Goal: Task Accomplishment & Management: Manage account settings

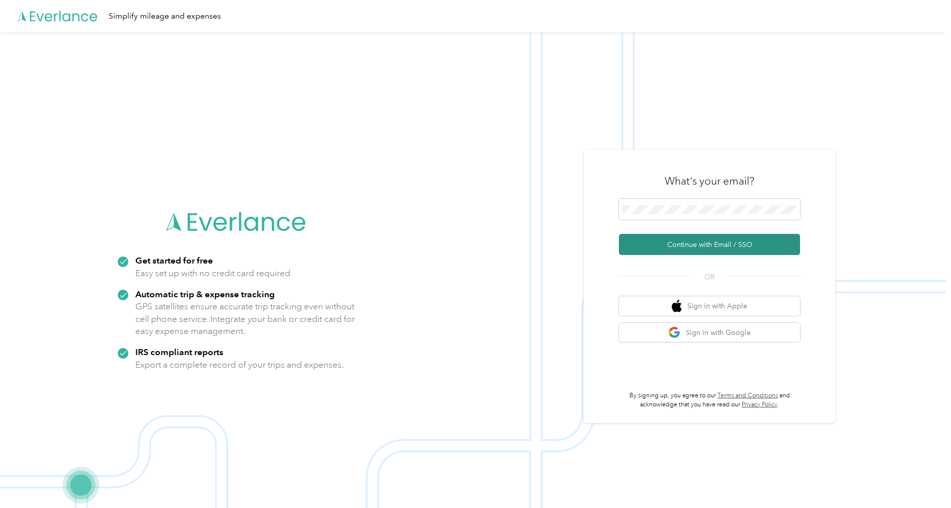
click at [713, 242] on button "Continue with Email / SSO" at bounding box center [709, 244] width 181 height 21
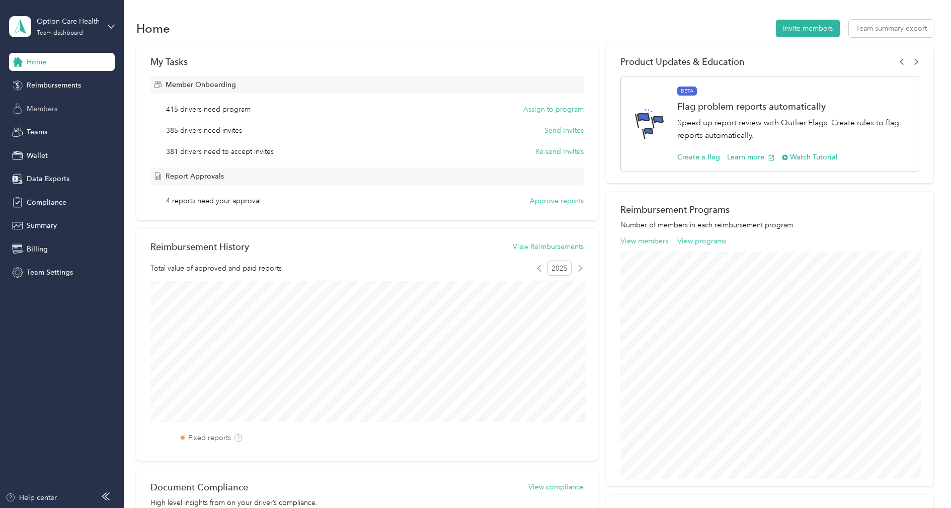
click at [36, 107] on span "Members" at bounding box center [42, 109] width 31 height 11
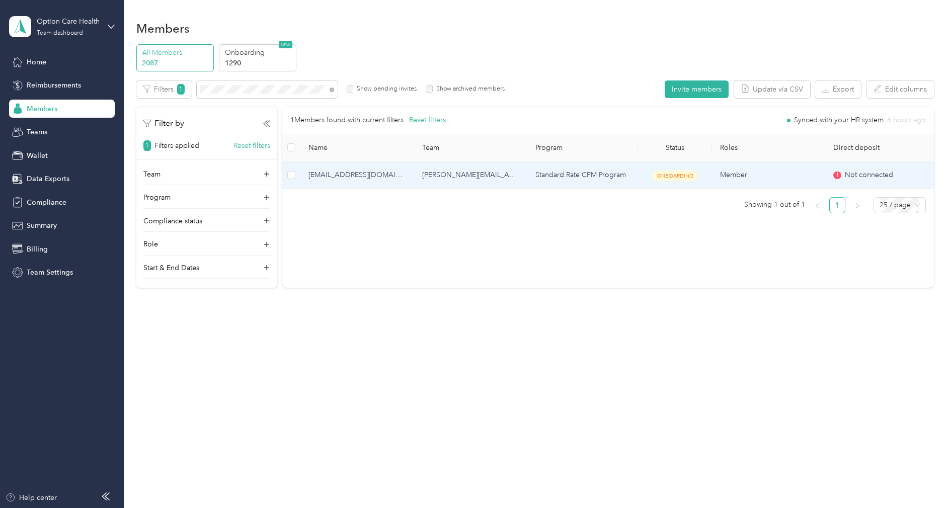
click at [407, 176] on td "[EMAIL_ADDRESS][DOMAIN_NAME]" at bounding box center [357, 175] width 114 height 28
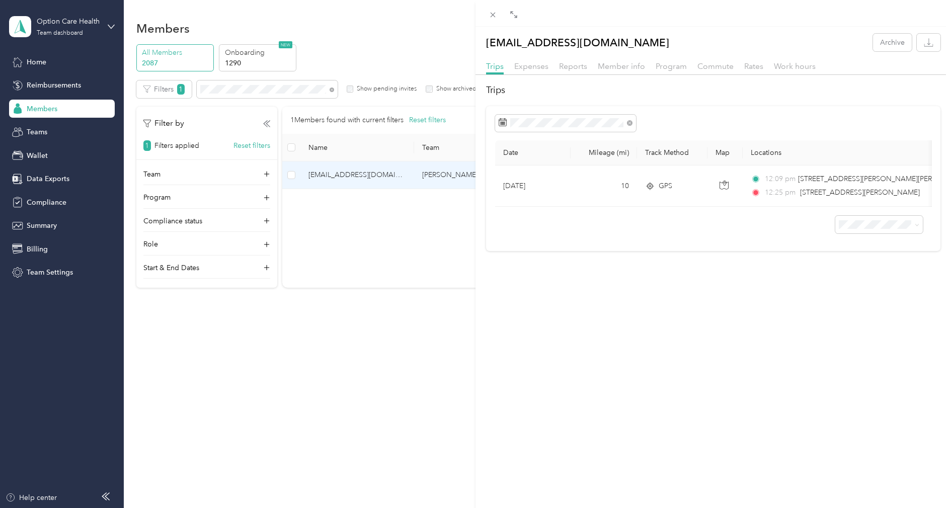
click at [704, 71] on div "Commute" at bounding box center [715, 66] width 36 height 13
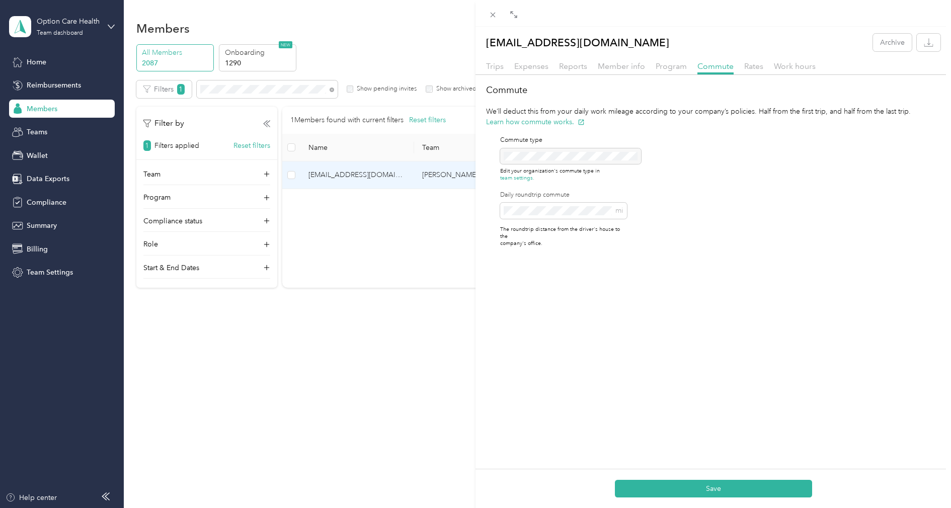
click at [687, 213] on div "Commute We’ll deduct this from your daily work mileage according to your compan…" at bounding box center [712, 169] width 475 height 172
click at [715, 486] on button "Save" at bounding box center [713, 489] width 197 height 18
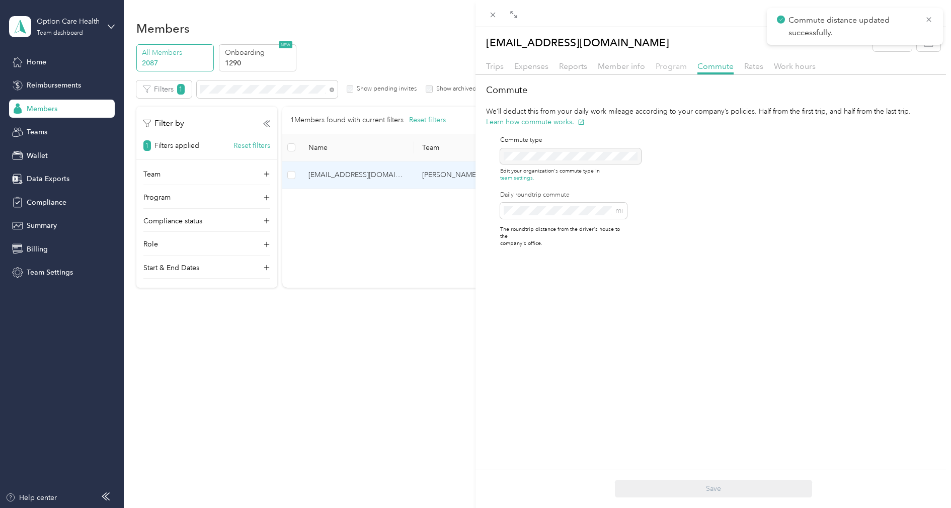
click at [665, 68] on span "Program" at bounding box center [670, 66] width 31 height 10
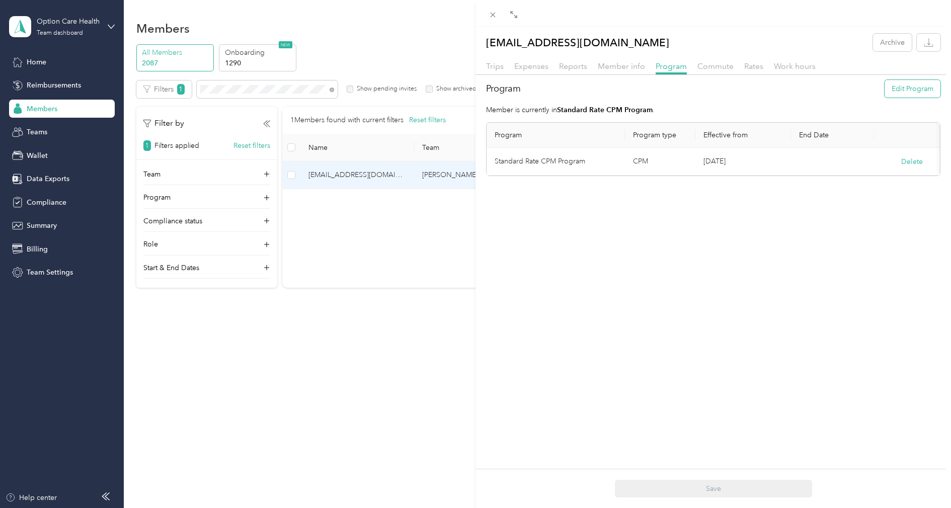
click at [921, 93] on button "Edit Program" at bounding box center [912, 89] width 56 height 18
click at [570, 241] on li "CPM A 2025 (CPM)" at bounding box center [555, 249] width 122 height 18
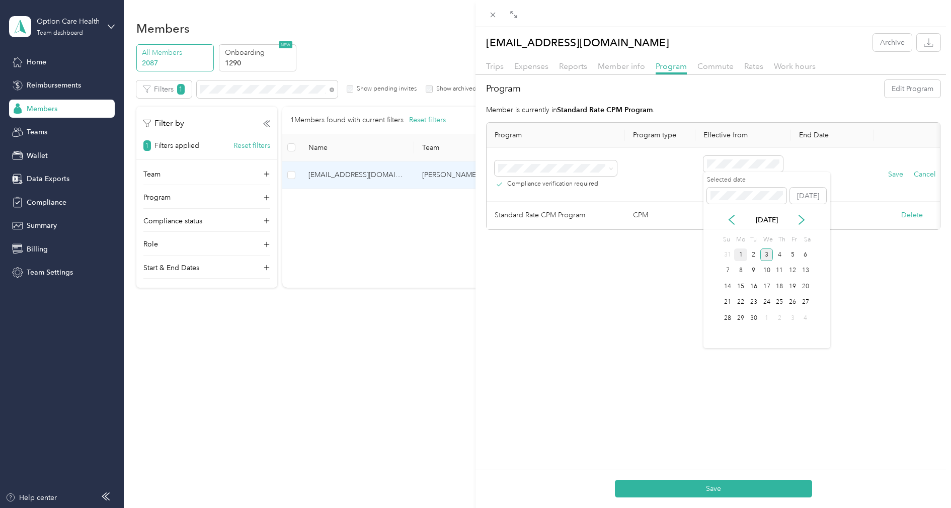
click at [741, 253] on div "1" at bounding box center [740, 254] width 13 height 13
click at [886, 172] on div "Save Cancel" at bounding box center [911, 174] width 59 height 11
click at [895, 172] on button "Save" at bounding box center [895, 174] width 15 height 11
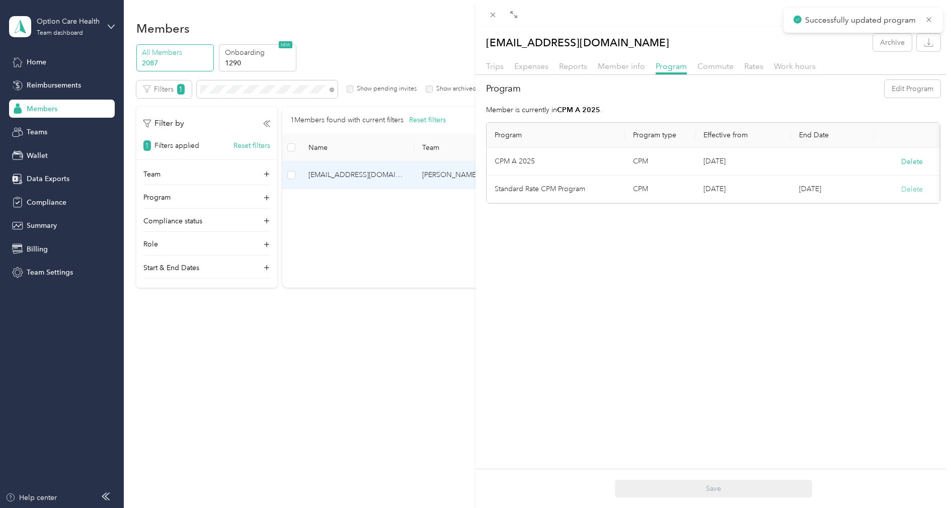
click at [914, 187] on button "Delete" at bounding box center [912, 189] width 22 height 11
click at [863, 195] on button "Yes" at bounding box center [862, 195] width 20 height 16
click at [494, 15] on icon at bounding box center [492, 15] width 9 height 9
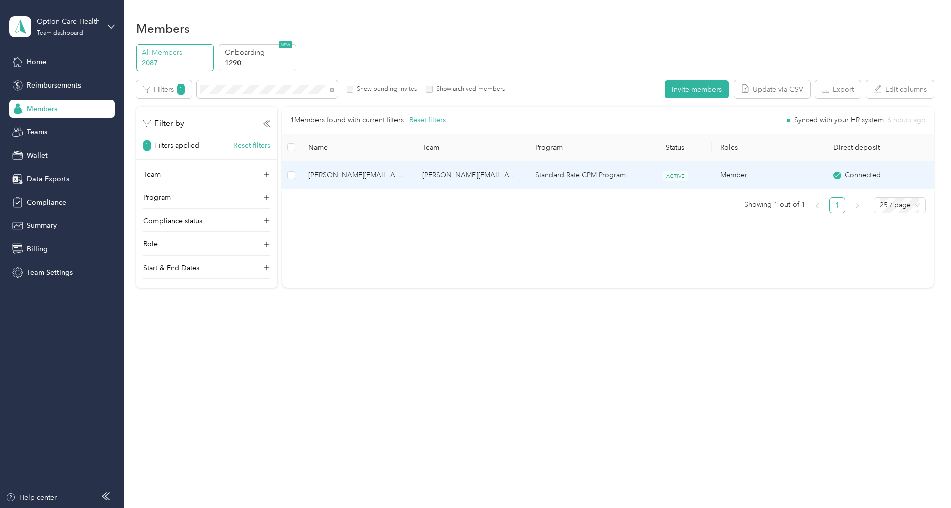
click at [472, 175] on td "[PERSON_NAME][EMAIL_ADDRESS][PERSON_NAME][DOMAIN_NAME]" at bounding box center [471, 175] width 114 height 28
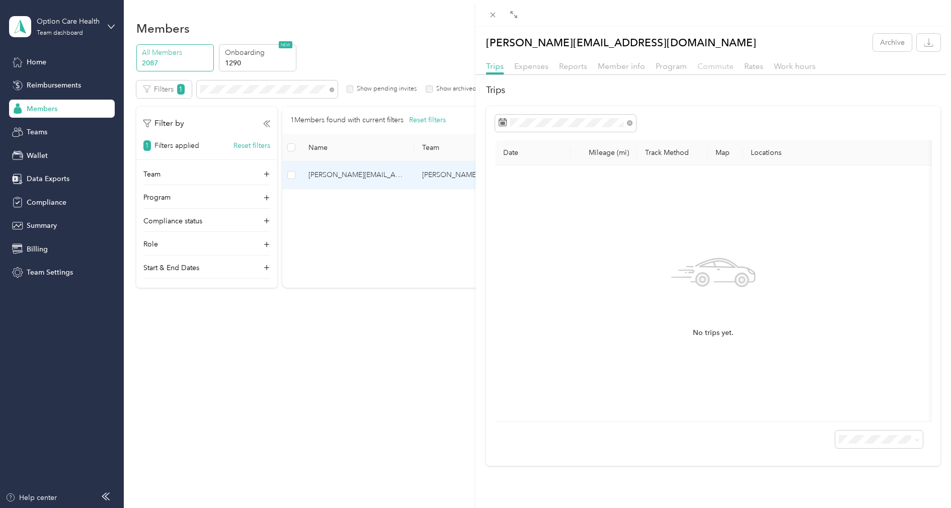
click at [707, 67] on span "Commute" at bounding box center [715, 66] width 36 height 10
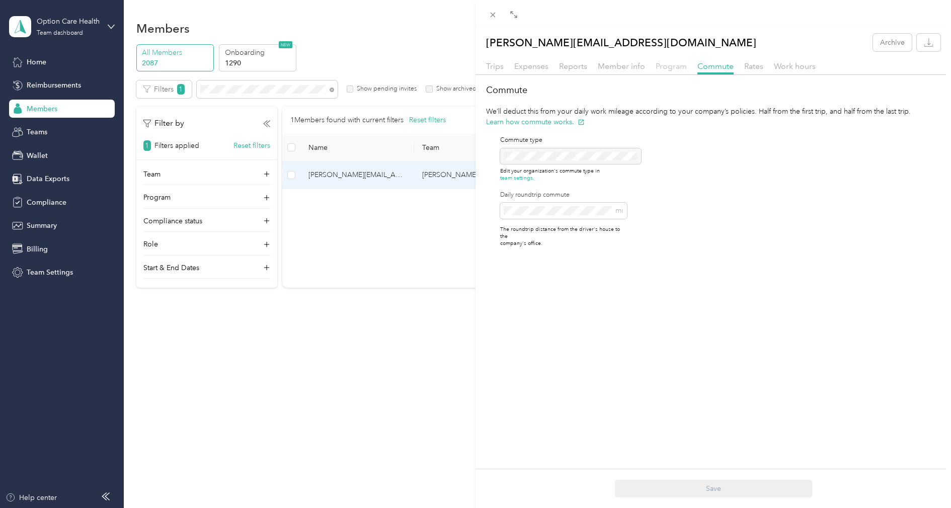
click at [664, 66] on span "Program" at bounding box center [670, 66] width 31 height 10
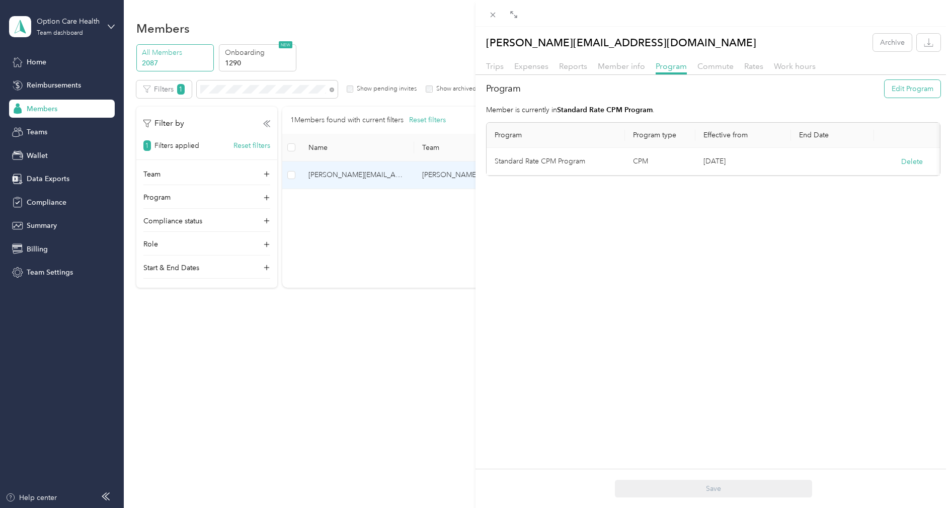
click at [931, 92] on button "Edit Program" at bounding box center [912, 89] width 56 height 18
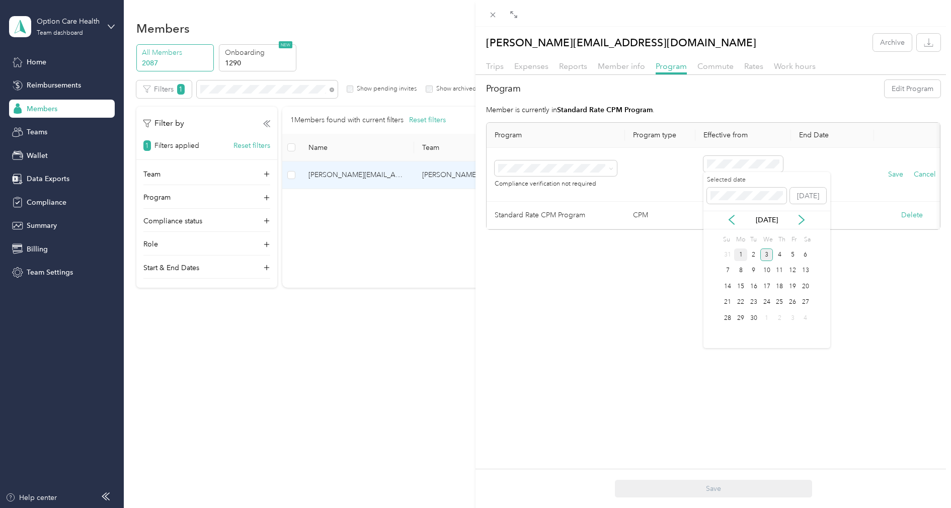
click at [740, 252] on div "1" at bounding box center [740, 254] width 13 height 13
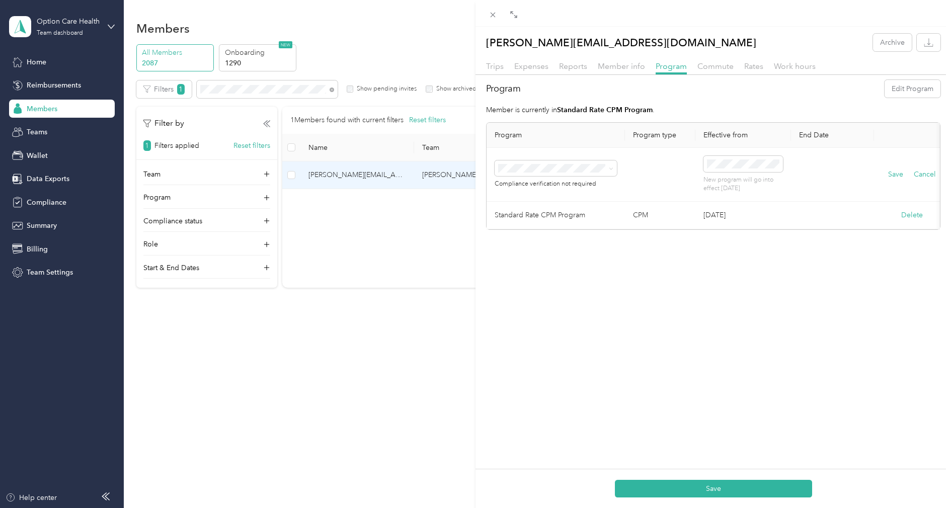
click at [570, 242] on div "CPM A 2025 (CPM)" at bounding box center [555, 242] width 108 height 11
click at [908, 213] on button "Delete" at bounding box center [912, 215] width 22 height 11
click at [860, 218] on button "Yes" at bounding box center [862, 221] width 20 height 16
click at [894, 175] on button "Save" at bounding box center [895, 174] width 15 height 11
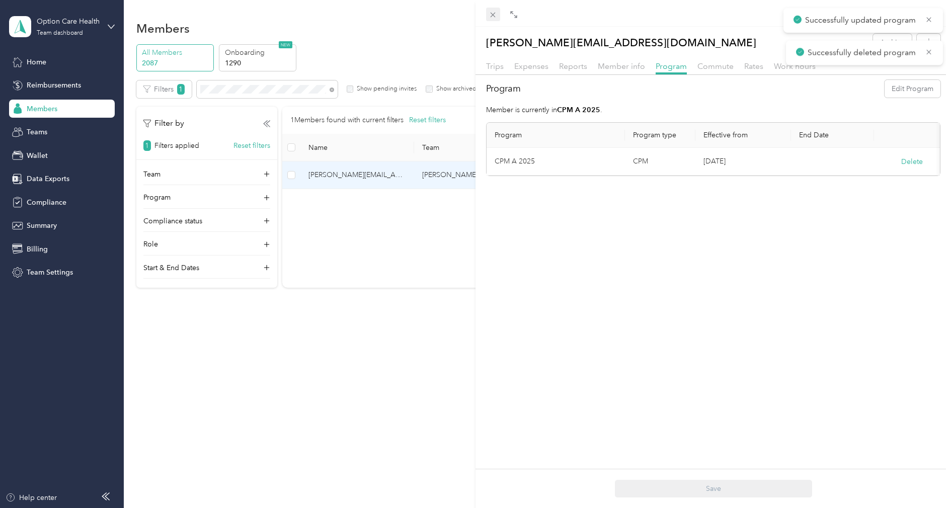
click at [494, 15] on icon at bounding box center [492, 15] width 9 height 9
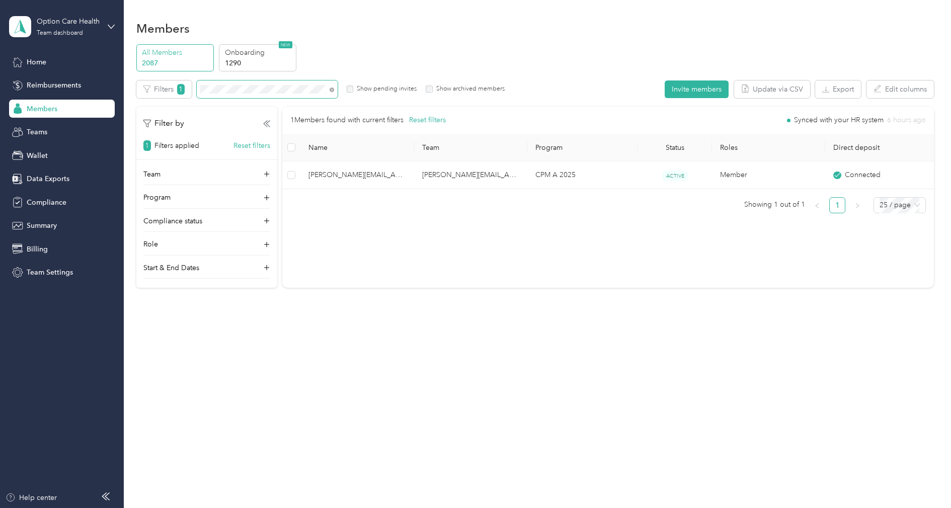
click at [258, 97] on span at bounding box center [267, 89] width 141 height 18
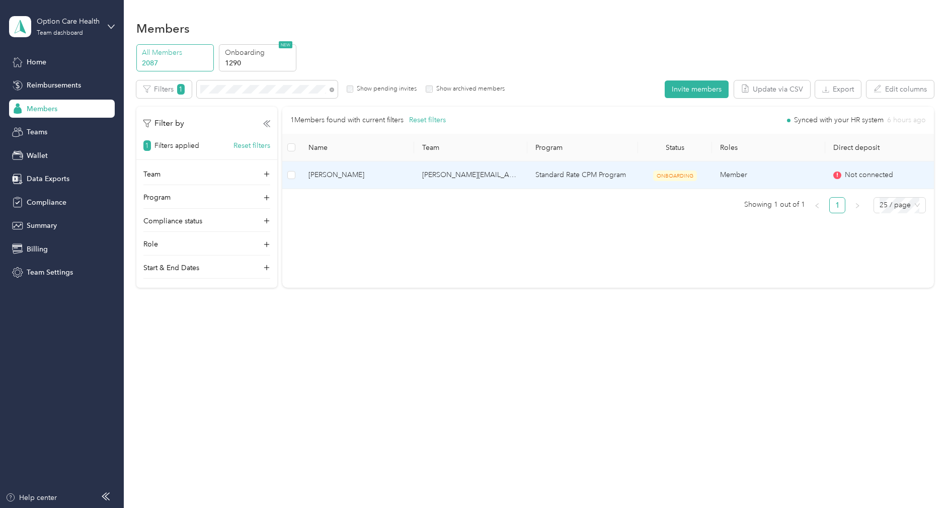
click at [473, 176] on td "[PERSON_NAME][EMAIL_ADDRESS][PERSON_NAME][DOMAIN_NAME]" at bounding box center [471, 175] width 114 height 28
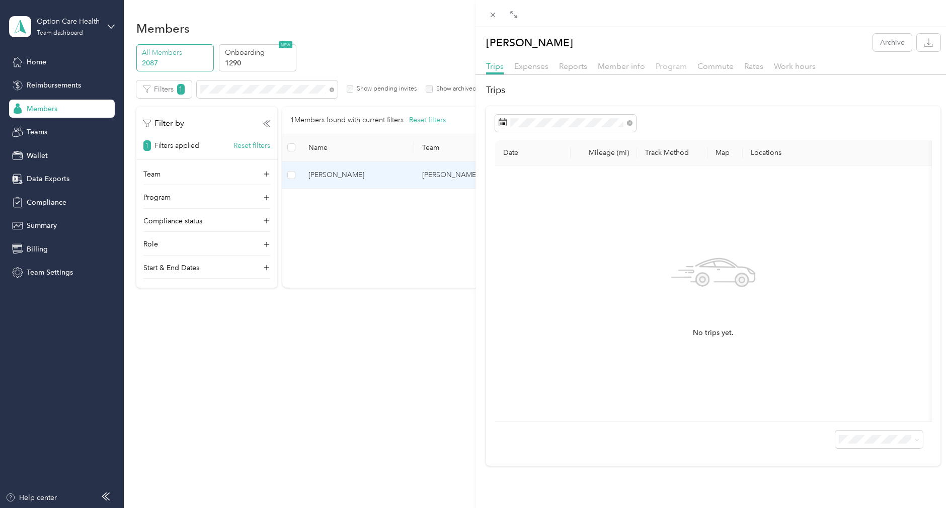
click at [655, 61] on span "Program" at bounding box center [670, 66] width 31 height 10
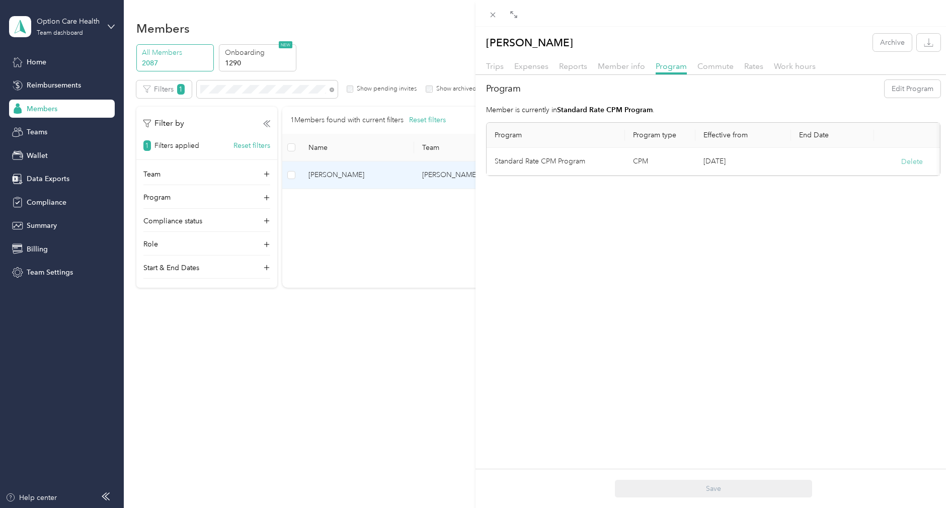
click at [903, 157] on button "Delete" at bounding box center [912, 161] width 22 height 11
click at [863, 172] on button "Yes" at bounding box center [862, 168] width 20 height 16
click at [904, 90] on button "Edit Program" at bounding box center [912, 89] width 56 height 18
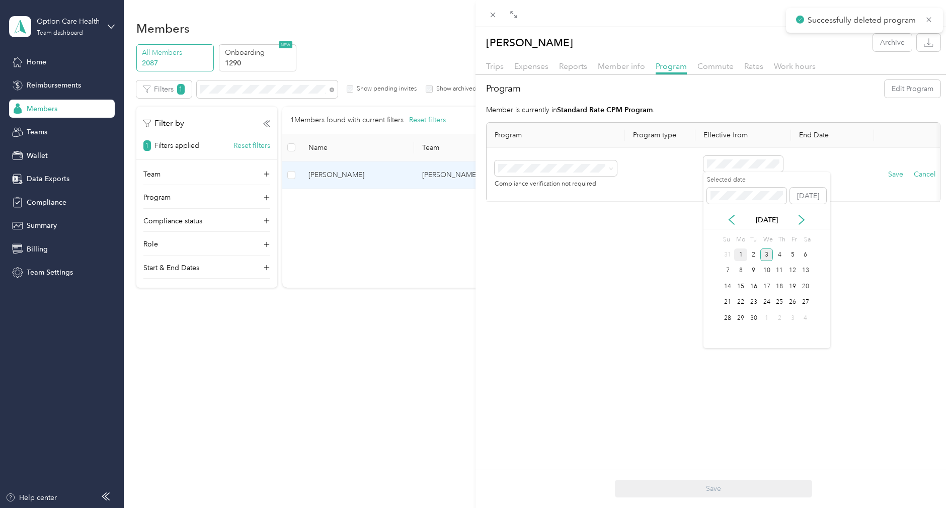
click at [740, 255] on div "1" at bounding box center [740, 254] width 13 height 13
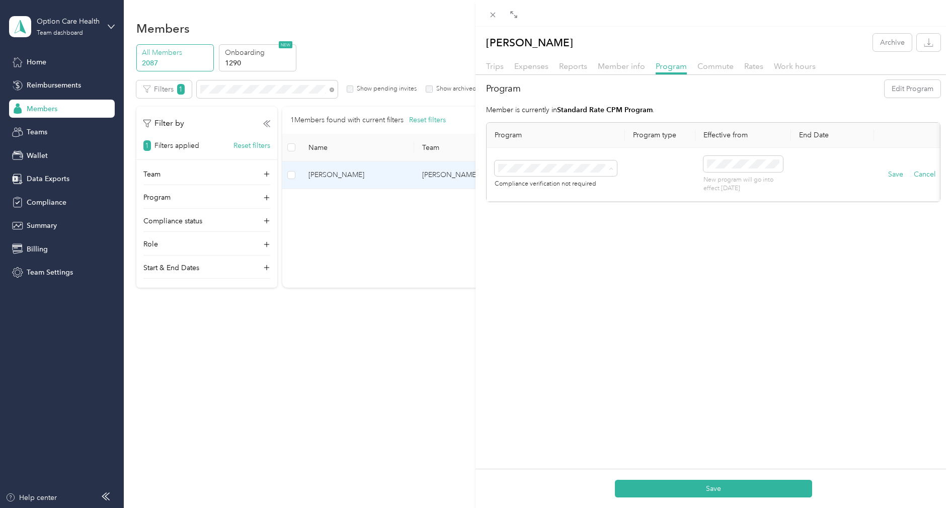
click at [562, 244] on div "CPM A 2025 (CPM)" at bounding box center [555, 248] width 108 height 11
click at [899, 175] on button "Save" at bounding box center [895, 174] width 15 height 11
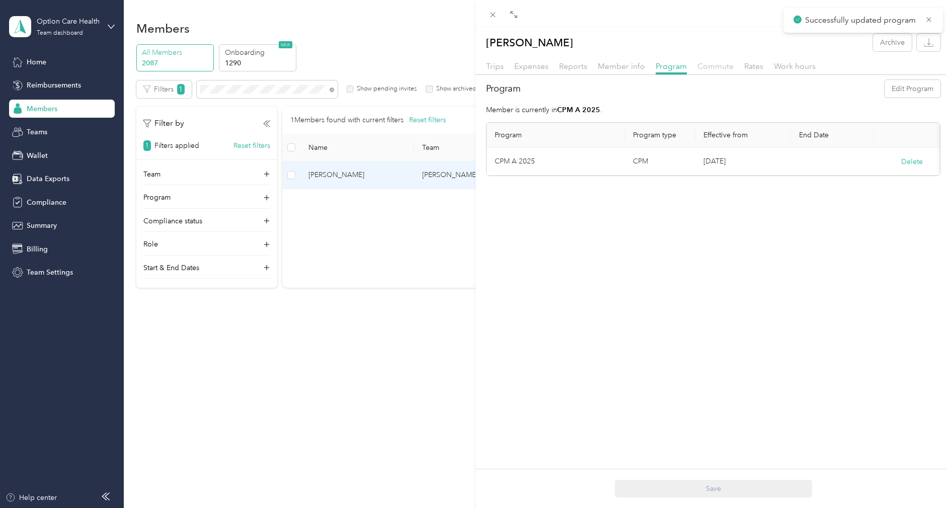
click at [720, 67] on span "Commute" at bounding box center [715, 66] width 36 height 10
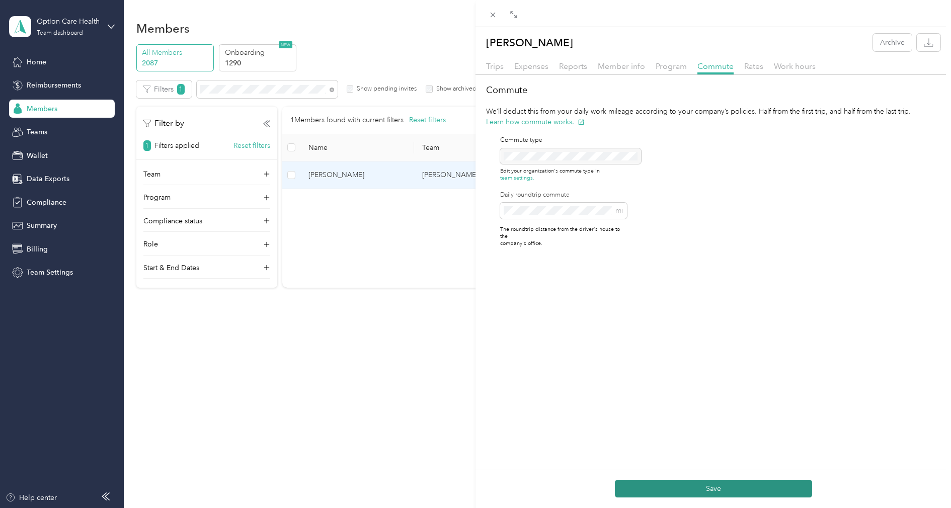
click at [694, 488] on button "Save" at bounding box center [713, 489] width 197 height 18
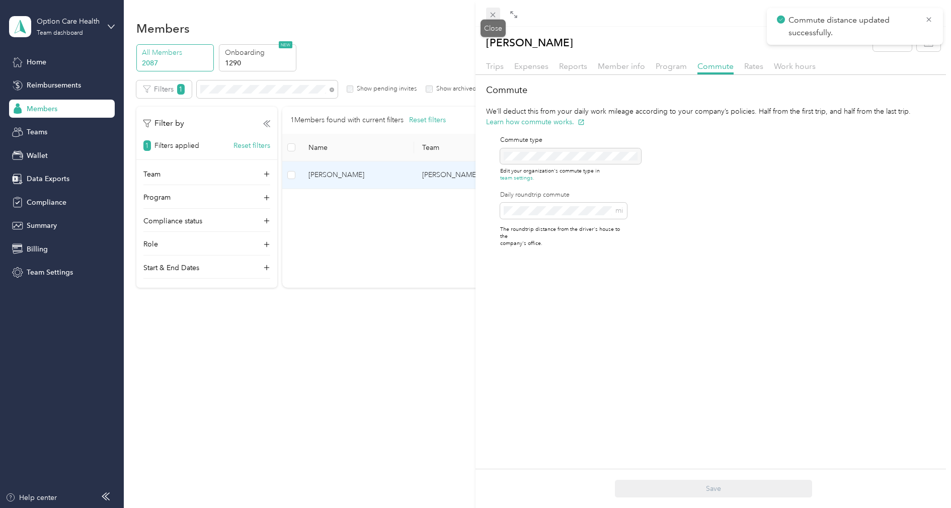
click at [494, 16] on icon at bounding box center [492, 15] width 5 height 5
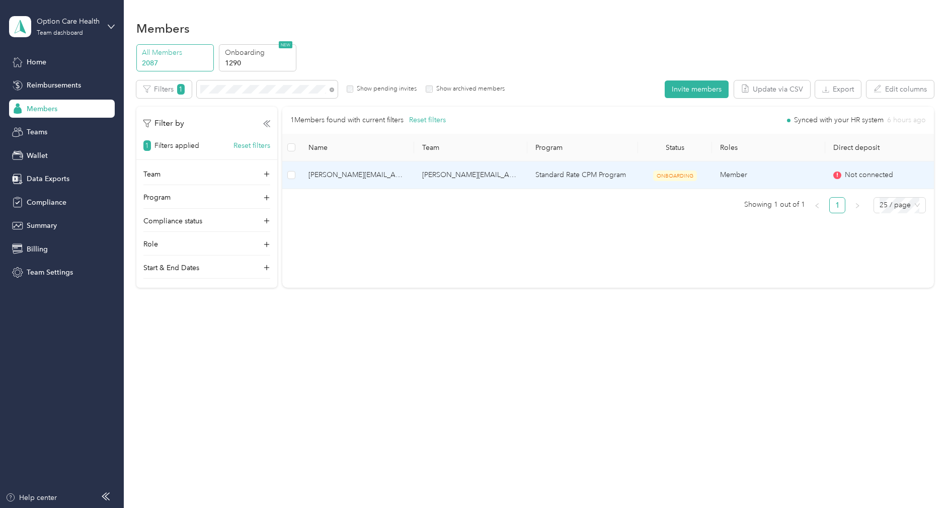
click at [480, 176] on td "[PERSON_NAME][EMAIL_ADDRESS][PERSON_NAME][DOMAIN_NAME]" at bounding box center [471, 175] width 114 height 28
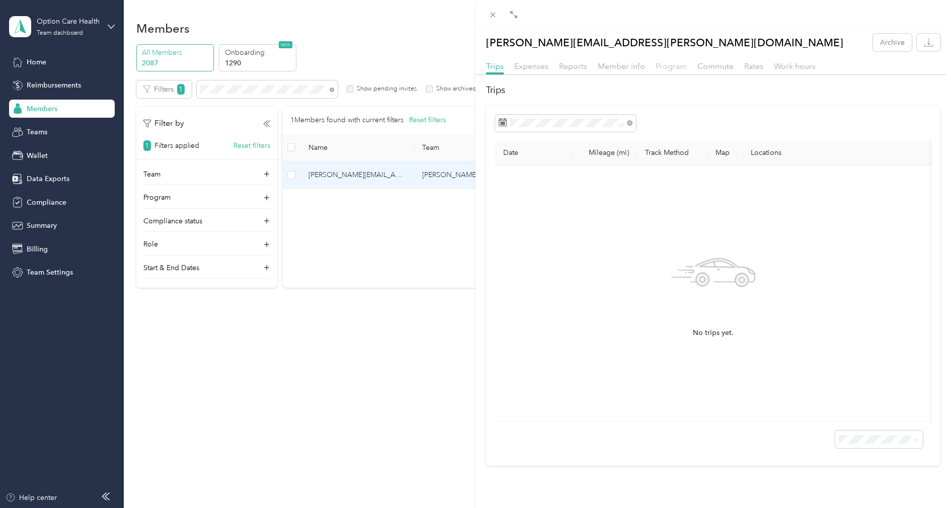
click at [678, 70] on span "Program" at bounding box center [670, 66] width 31 height 10
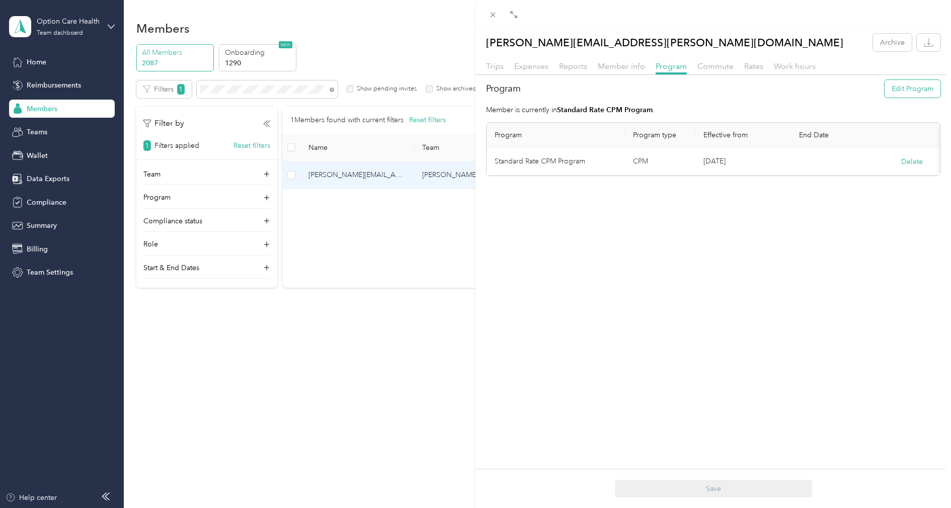
click at [925, 89] on button "Edit Program" at bounding box center [912, 89] width 56 height 18
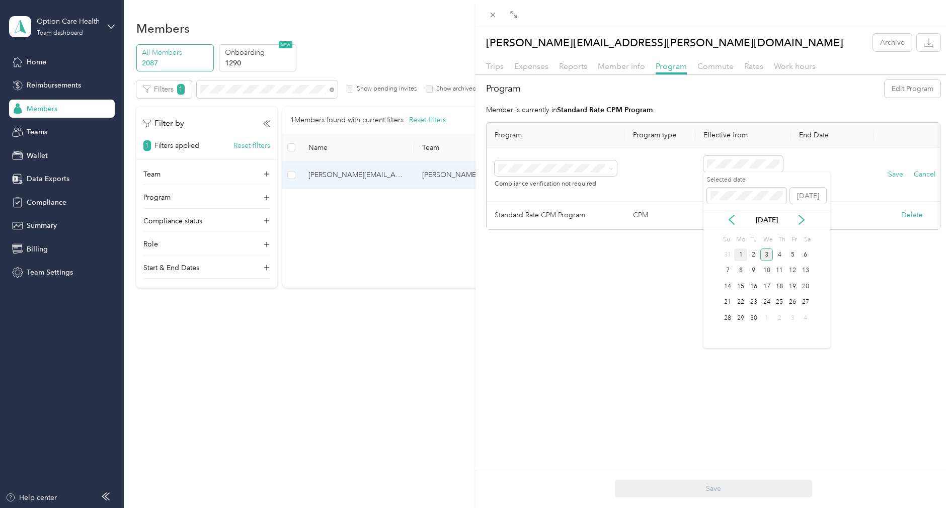
click at [742, 255] on div "1" at bounding box center [740, 254] width 13 height 13
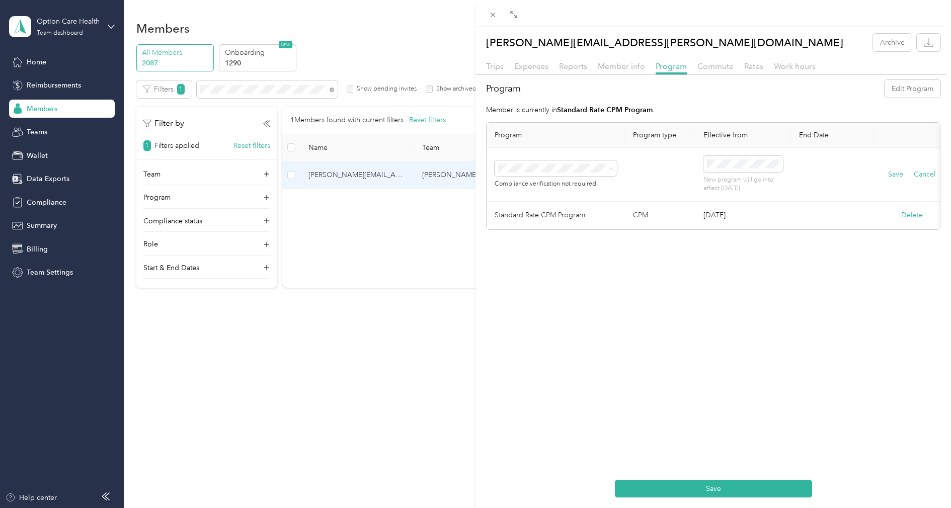
click at [561, 241] on li "CPM A 2025 (CPM)" at bounding box center [555, 249] width 122 height 18
click at [893, 170] on button "Save" at bounding box center [895, 174] width 15 height 11
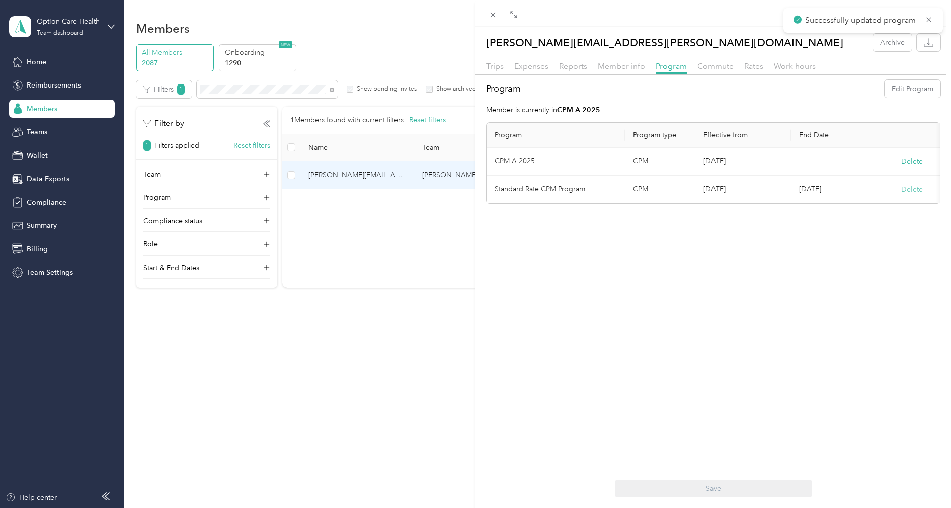
click at [905, 187] on button "Delete" at bounding box center [912, 189] width 22 height 11
click at [862, 200] on button "Yes" at bounding box center [862, 195] width 20 height 16
click at [720, 70] on span "Commute" at bounding box center [715, 66] width 36 height 10
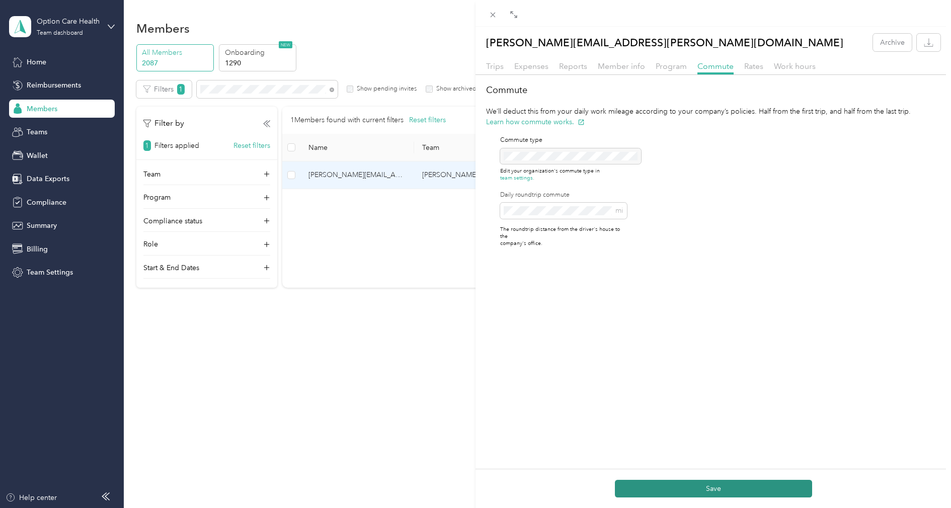
click at [695, 484] on button "Save" at bounding box center [713, 489] width 197 height 18
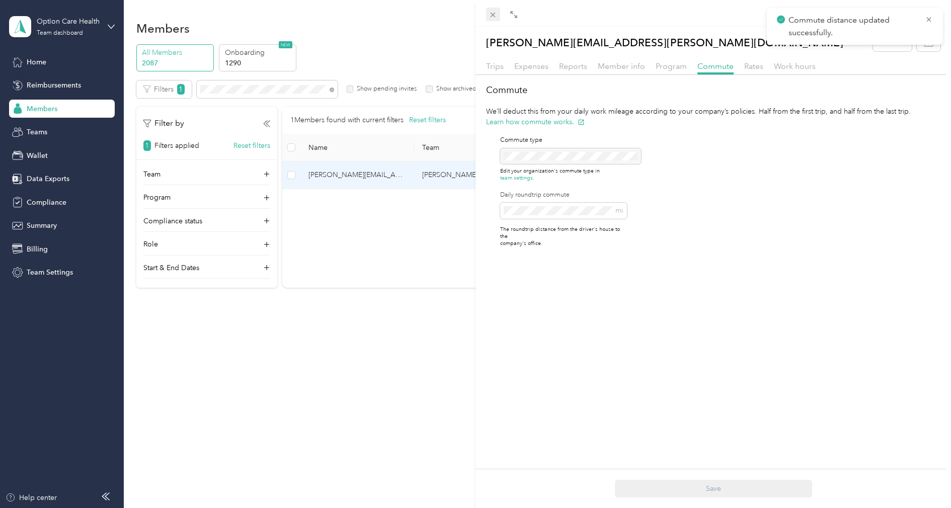
click at [494, 15] on icon at bounding box center [492, 15] width 9 height 9
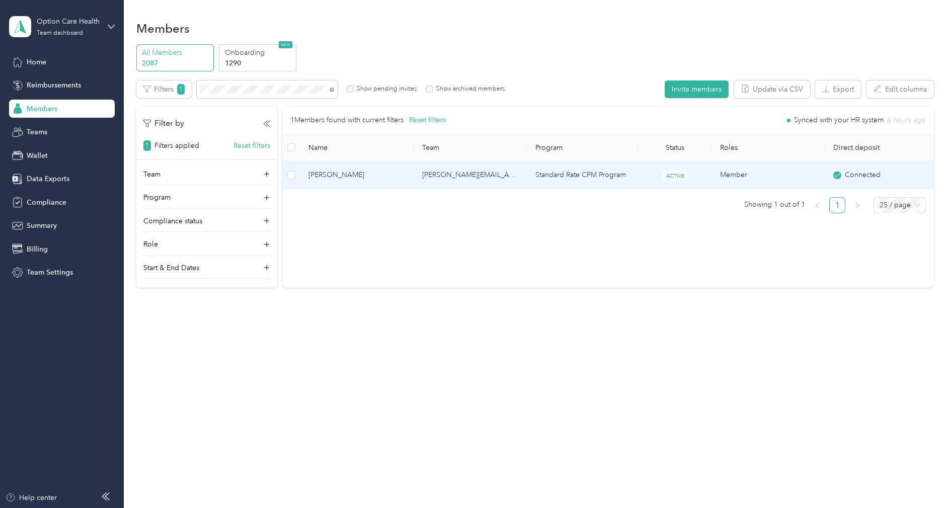
click at [359, 175] on span "[PERSON_NAME]" at bounding box center [357, 174] width 98 height 11
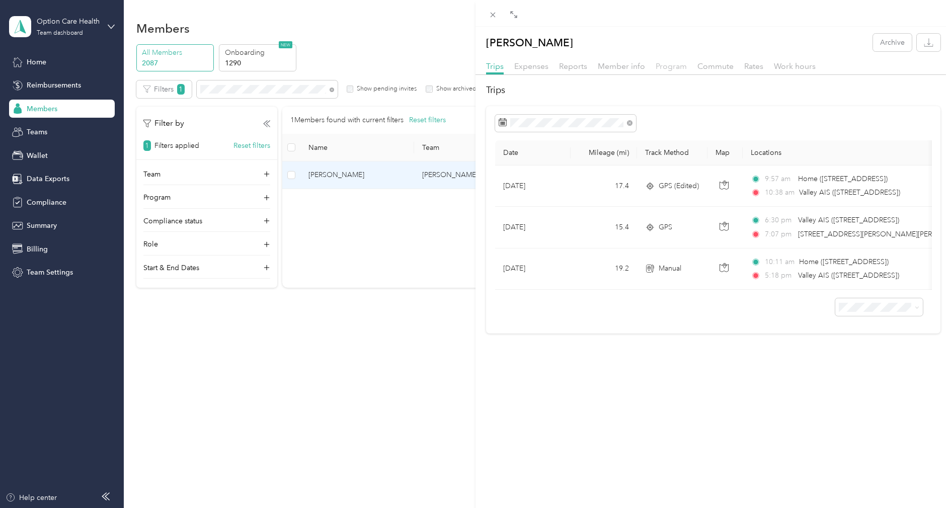
click at [682, 67] on span "Program" at bounding box center [670, 66] width 31 height 10
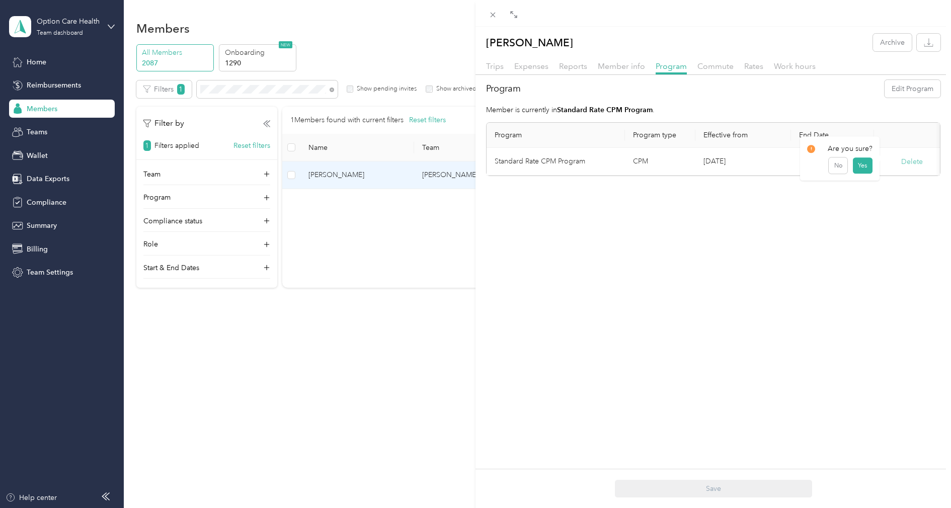
click at [905, 164] on button "Delete" at bounding box center [912, 161] width 22 height 11
click at [859, 167] on button "Yes" at bounding box center [862, 168] width 20 height 16
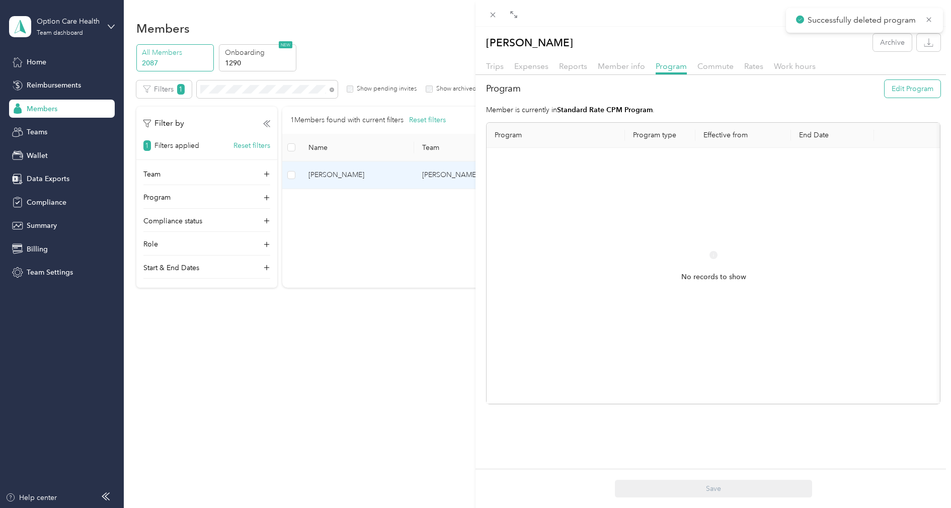
click at [917, 92] on button "Edit Program" at bounding box center [912, 89] width 56 height 18
click at [746, 255] on div "1" at bounding box center [740, 254] width 13 height 13
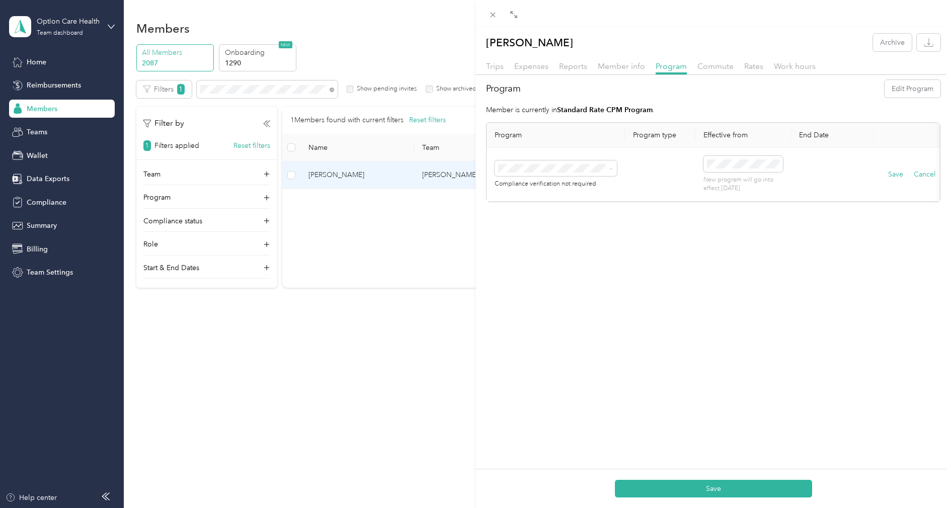
click at [564, 242] on li "CPM A 2025 (CPM)" at bounding box center [555, 249] width 122 height 18
click at [895, 170] on button "Save" at bounding box center [895, 174] width 15 height 11
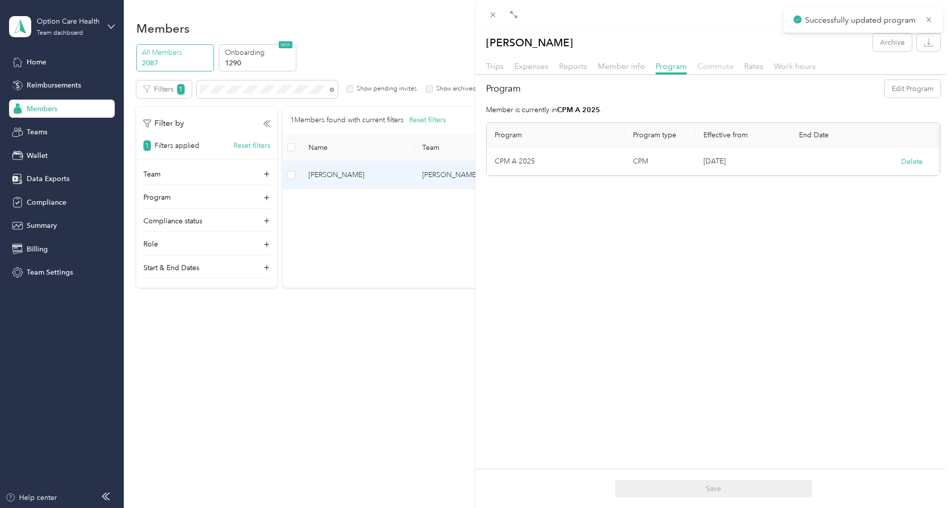
click at [723, 69] on span "Commute" at bounding box center [715, 66] width 36 height 10
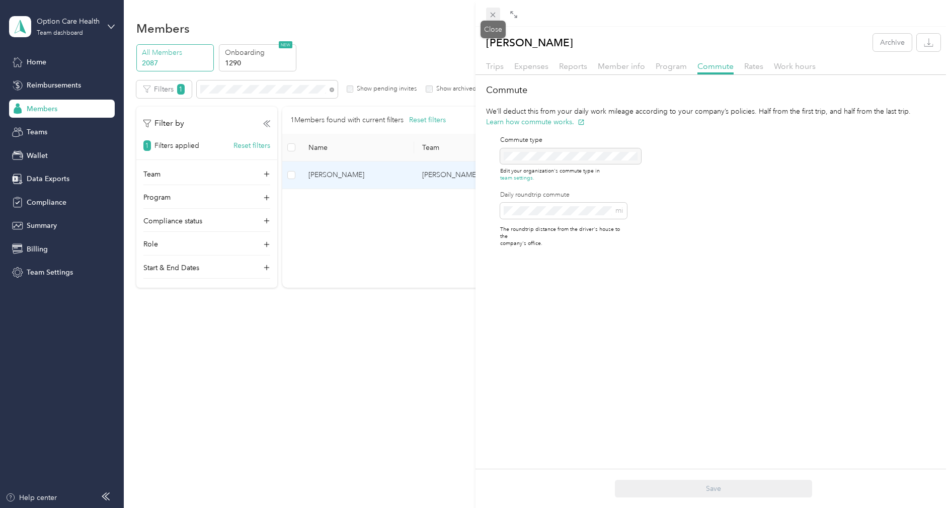
click at [494, 507] on div "Drag to resize Click to close [PERSON_NAME] Archive Trips Expenses Reports Memb…" at bounding box center [473, 508] width 946 height 0
click at [491, 17] on icon at bounding box center [492, 15] width 9 height 9
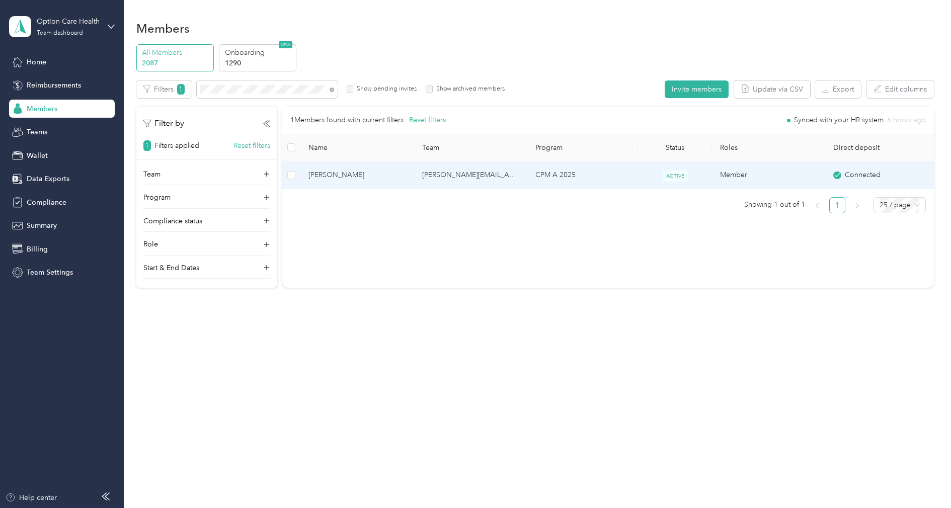
click at [491, 17] on div "[PERSON_NAME] Archive Trips Expenses Reports Member info Program Commute Rates …" at bounding box center [475, 254] width 951 height 508
click at [373, 176] on span "[PERSON_NAME]" at bounding box center [357, 174] width 98 height 11
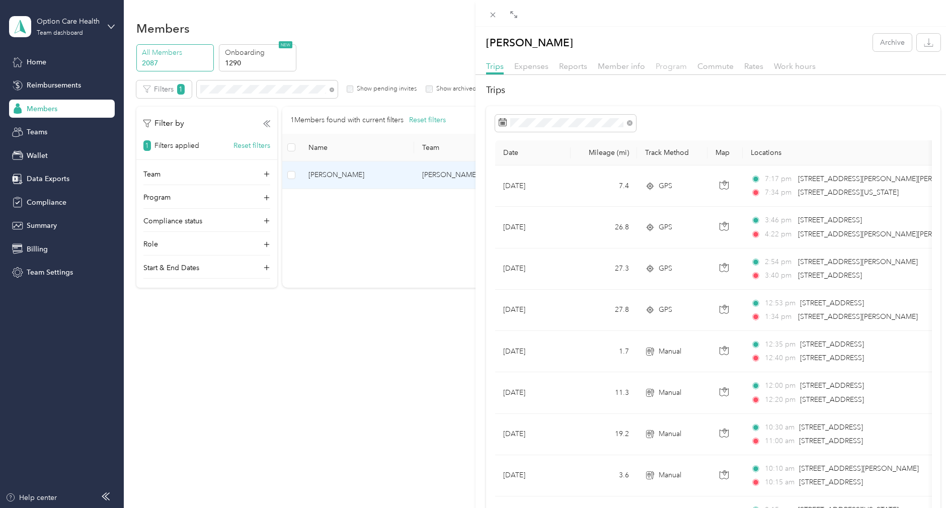
click at [676, 67] on span "Program" at bounding box center [670, 66] width 31 height 10
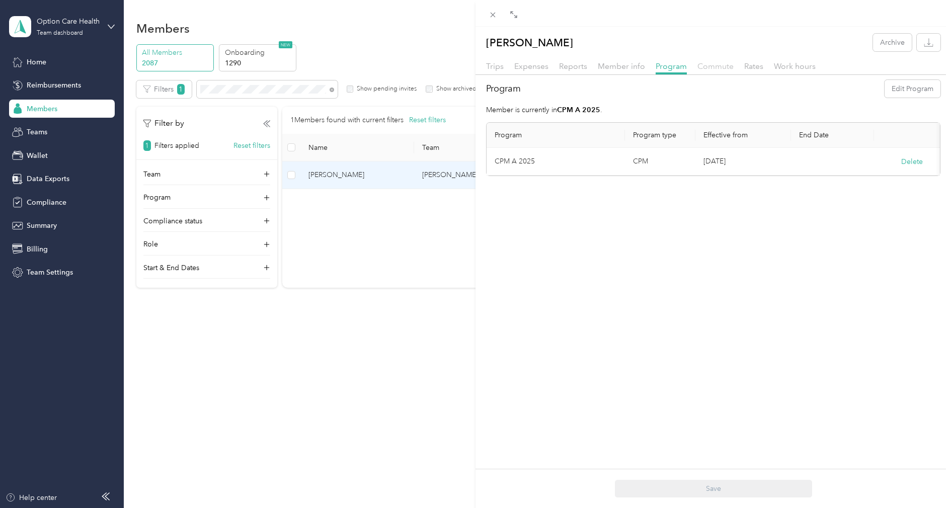
click at [715, 63] on span "Commute" at bounding box center [715, 66] width 36 height 10
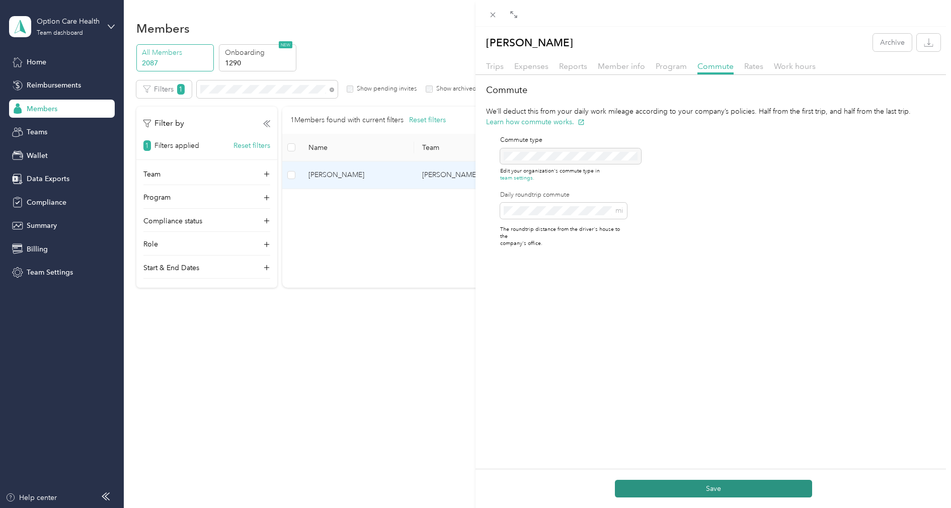
click at [713, 482] on button "Save" at bounding box center [713, 489] width 197 height 18
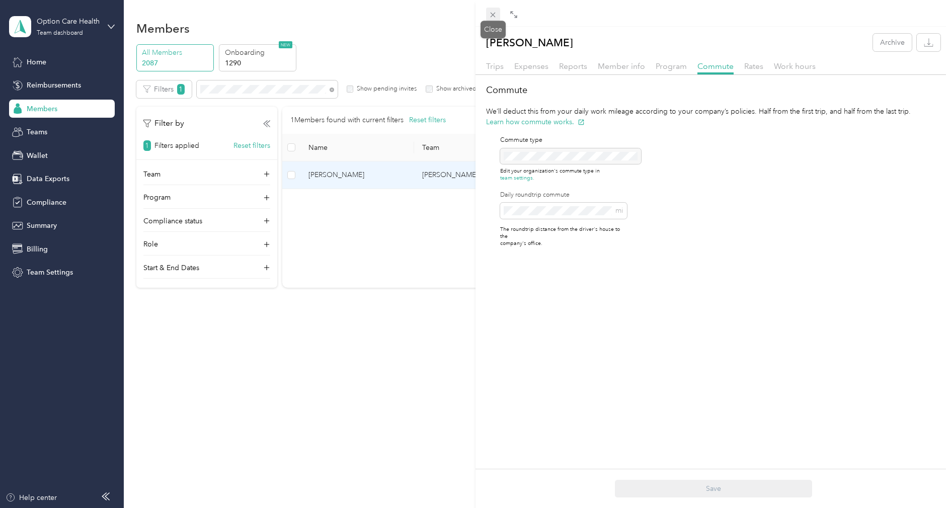
click at [492, 15] on icon at bounding box center [492, 15] width 5 height 5
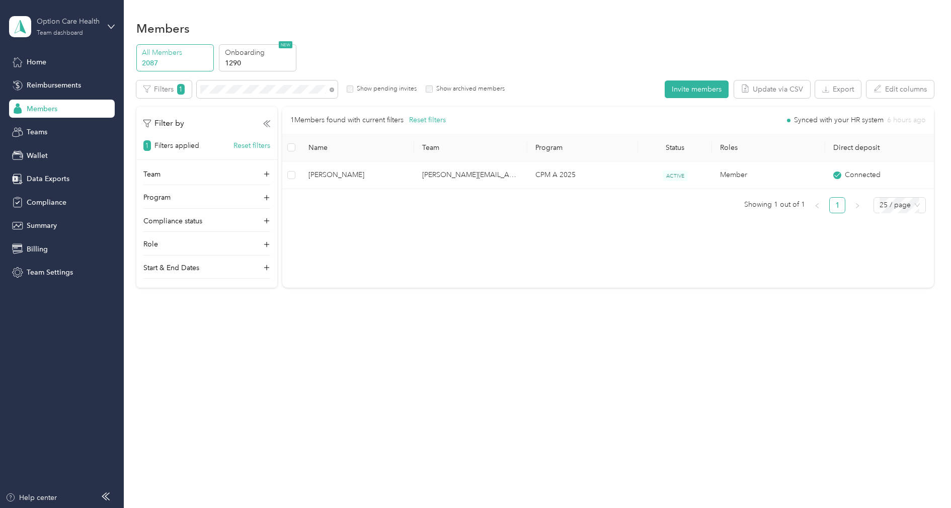
click at [54, 30] on div "Team dashboard" at bounding box center [60, 33] width 46 height 6
click at [43, 124] on div "Log out" at bounding box center [37, 128] width 39 height 11
